Goal: Find specific page/section: Find specific page/section

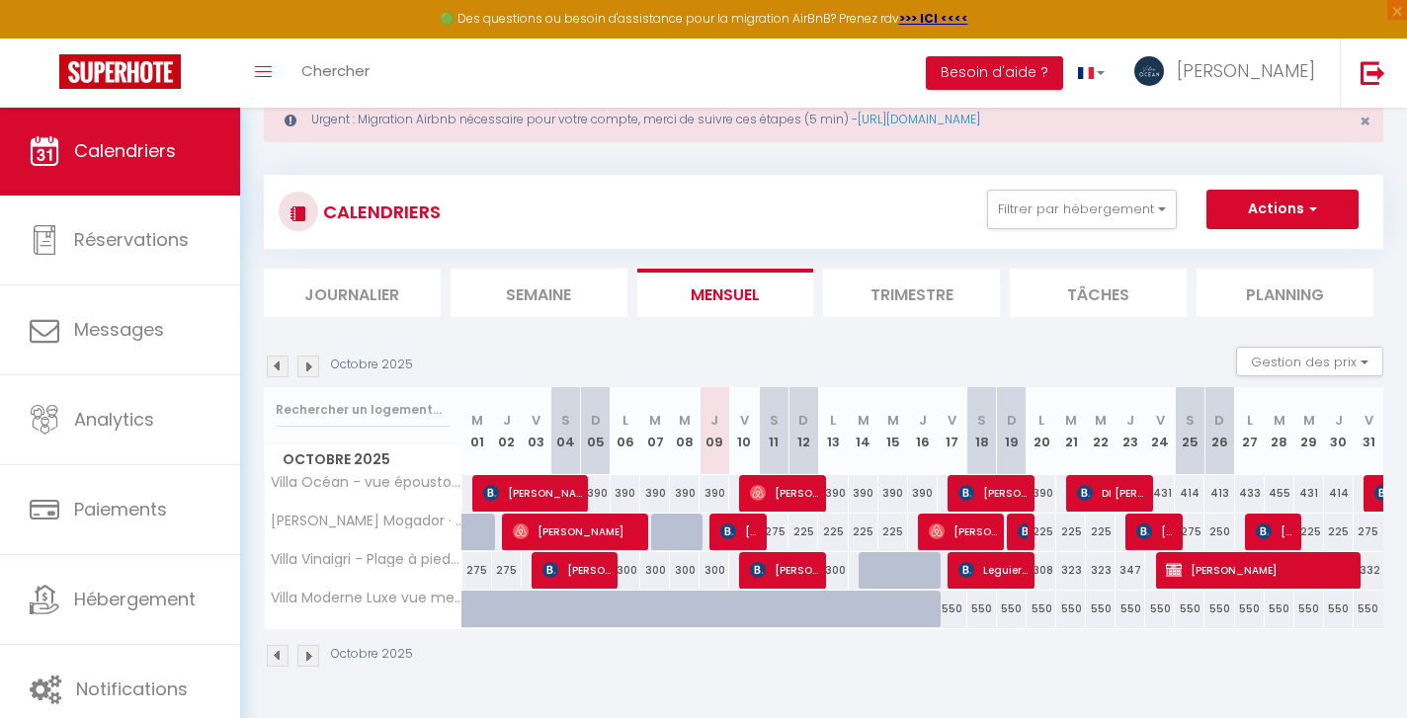
scroll to position [62, 0]
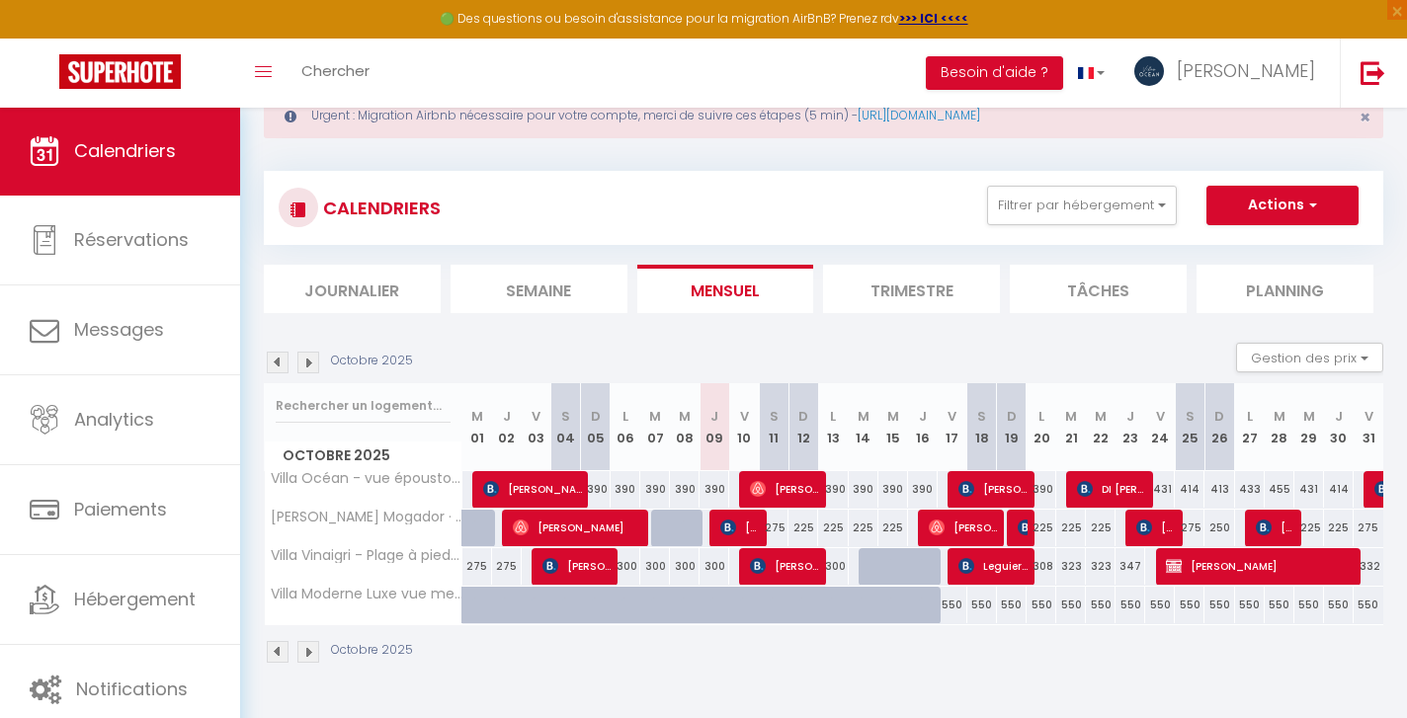
click at [301, 361] on img at bounding box center [308, 363] width 22 height 22
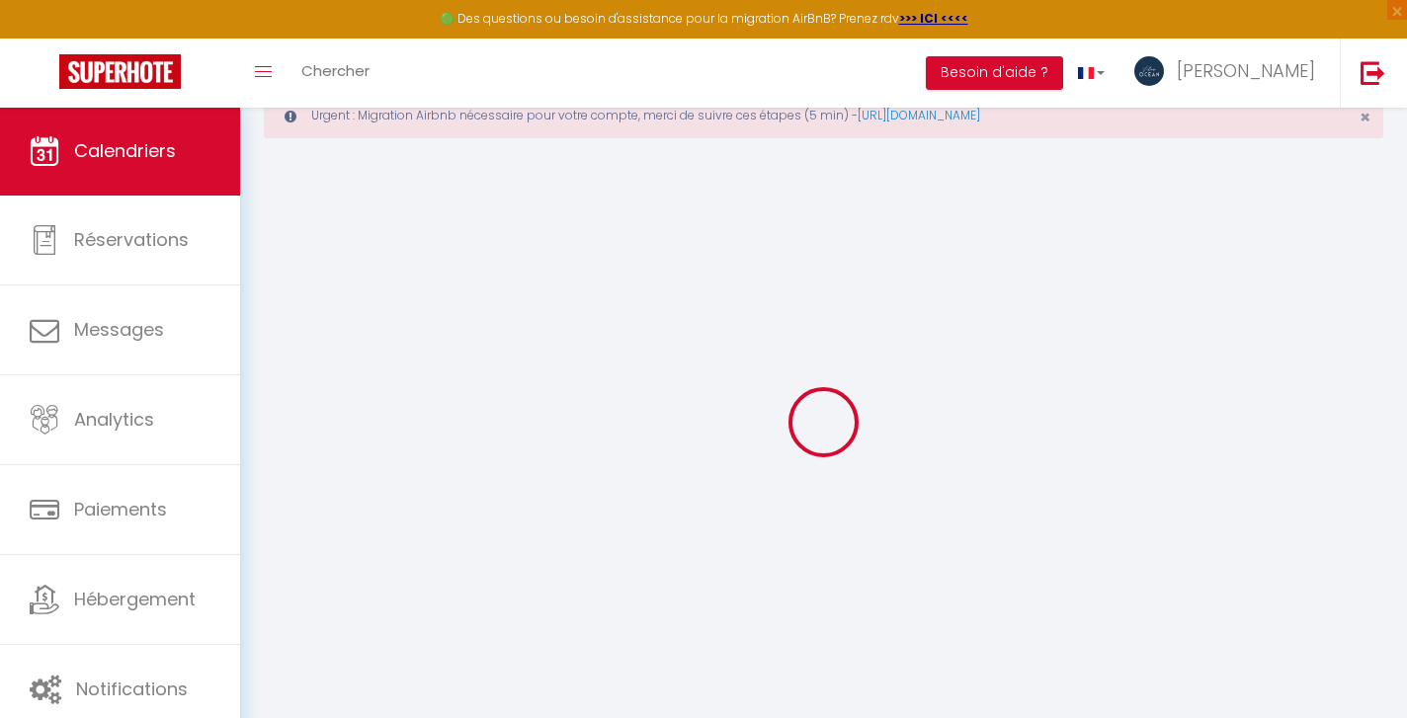
click at [136, 71] on img at bounding box center [119, 71] width 121 height 35
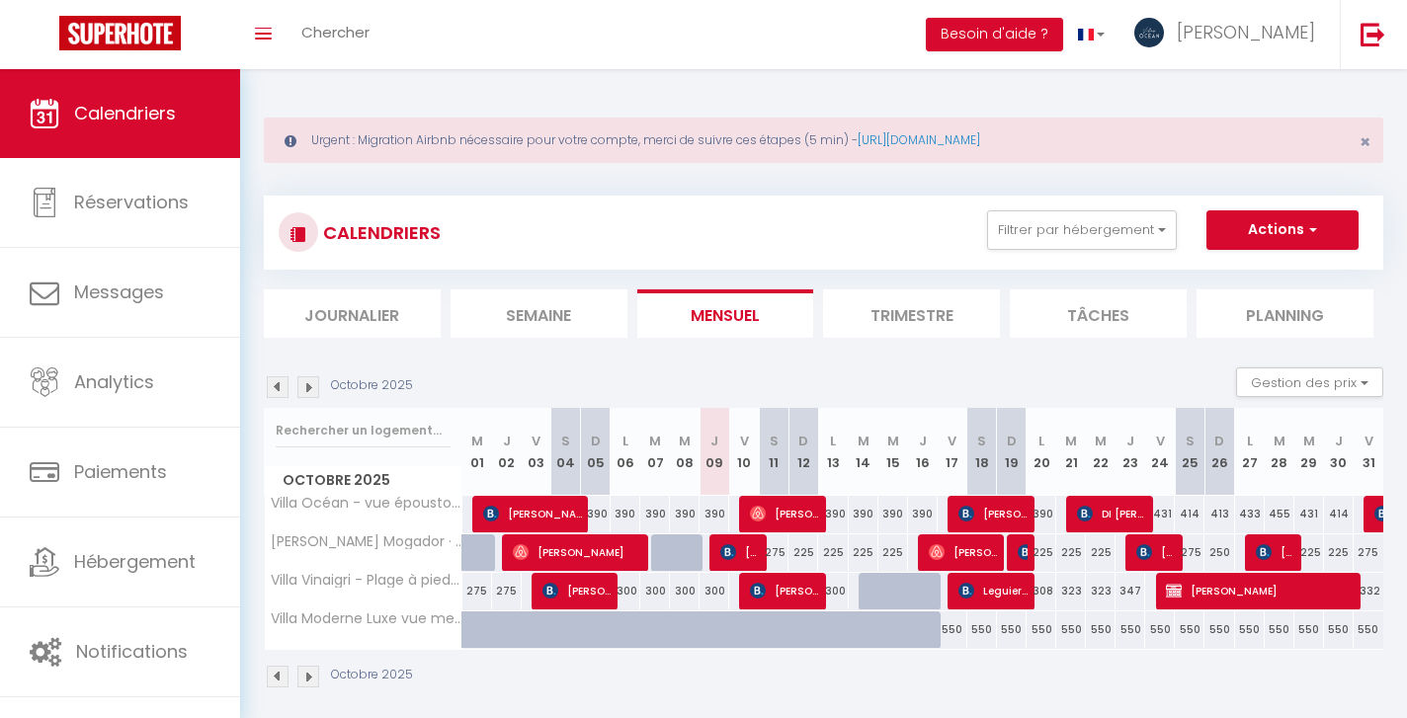
click at [308, 387] on img at bounding box center [308, 387] width 22 height 22
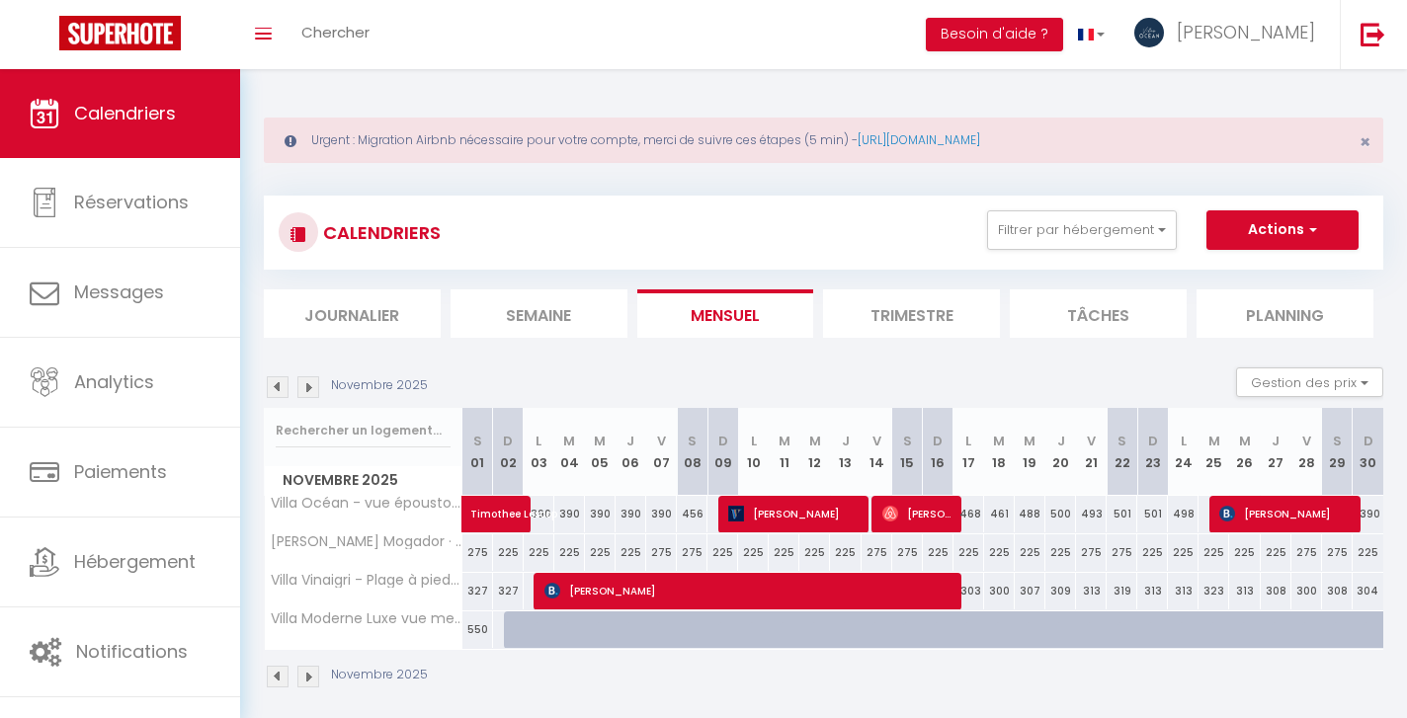
click at [308, 387] on img at bounding box center [308, 387] width 22 height 22
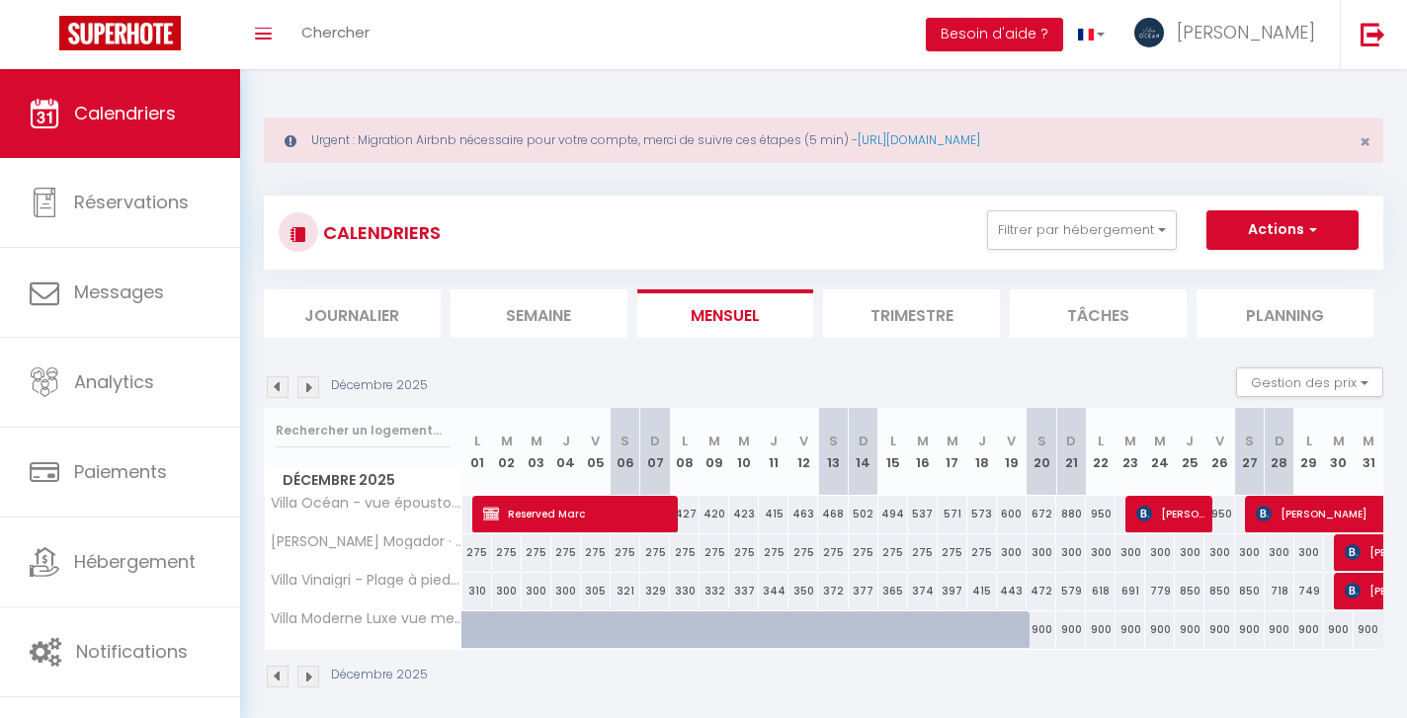
click at [307, 388] on img at bounding box center [308, 387] width 22 height 22
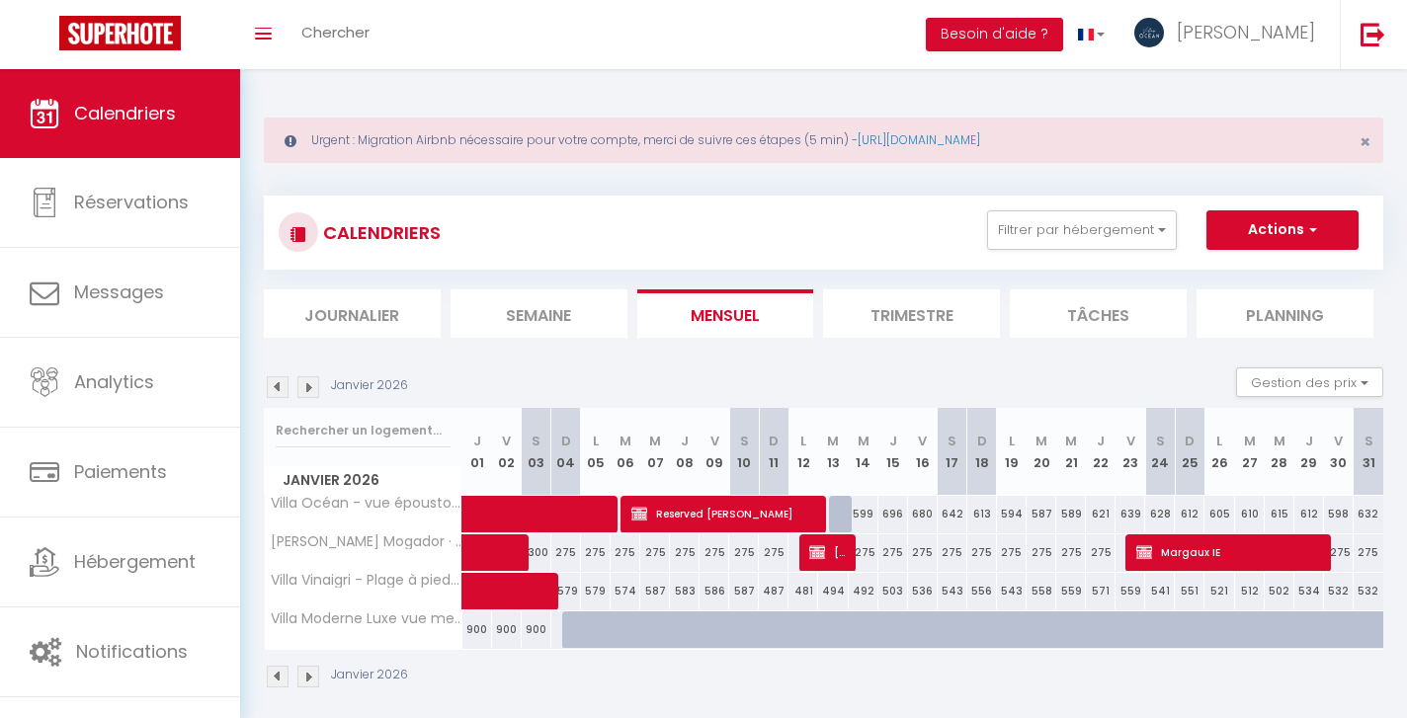
click at [308, 391] on img at bounding box center [308, 387] width 22 height 22
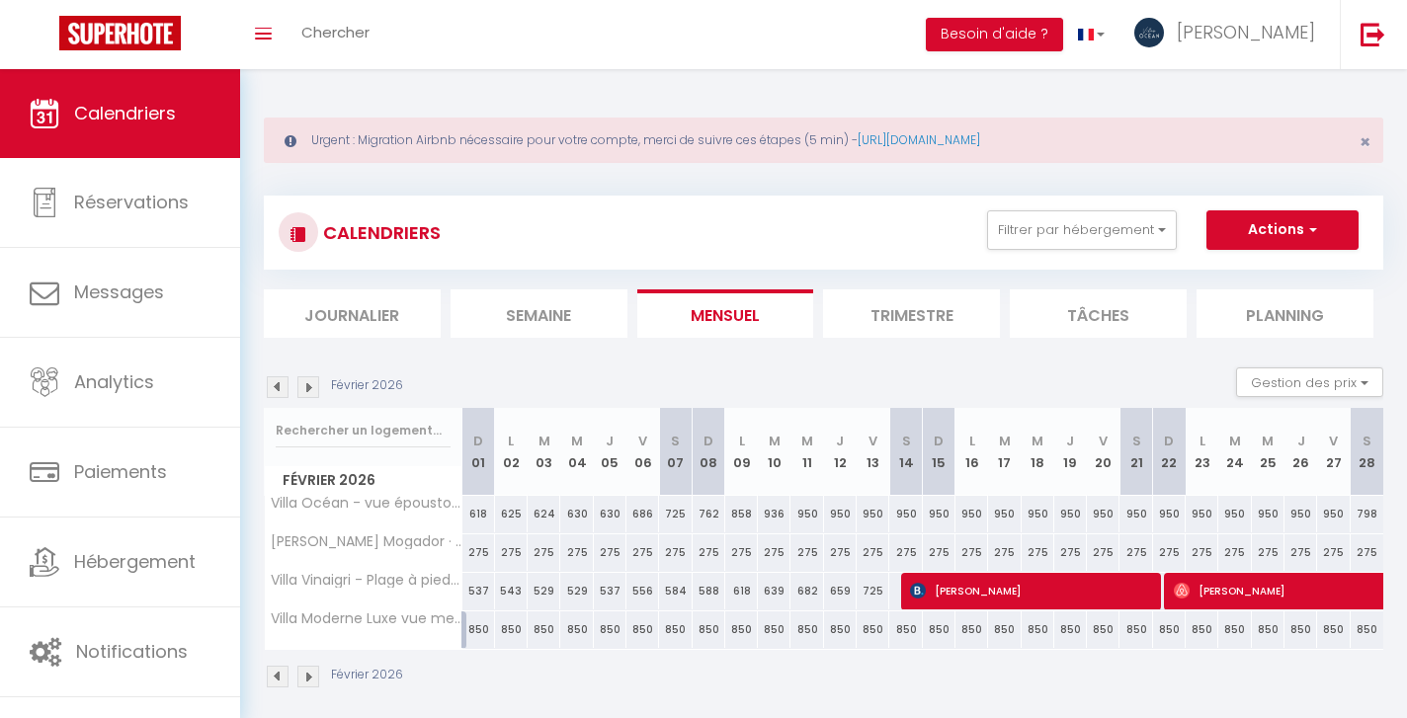
click at [313, 392] on img at bounding box center [308, 387] width 22 height 22
